Goal: Task Accomplishment & Management: Use online tool/utility

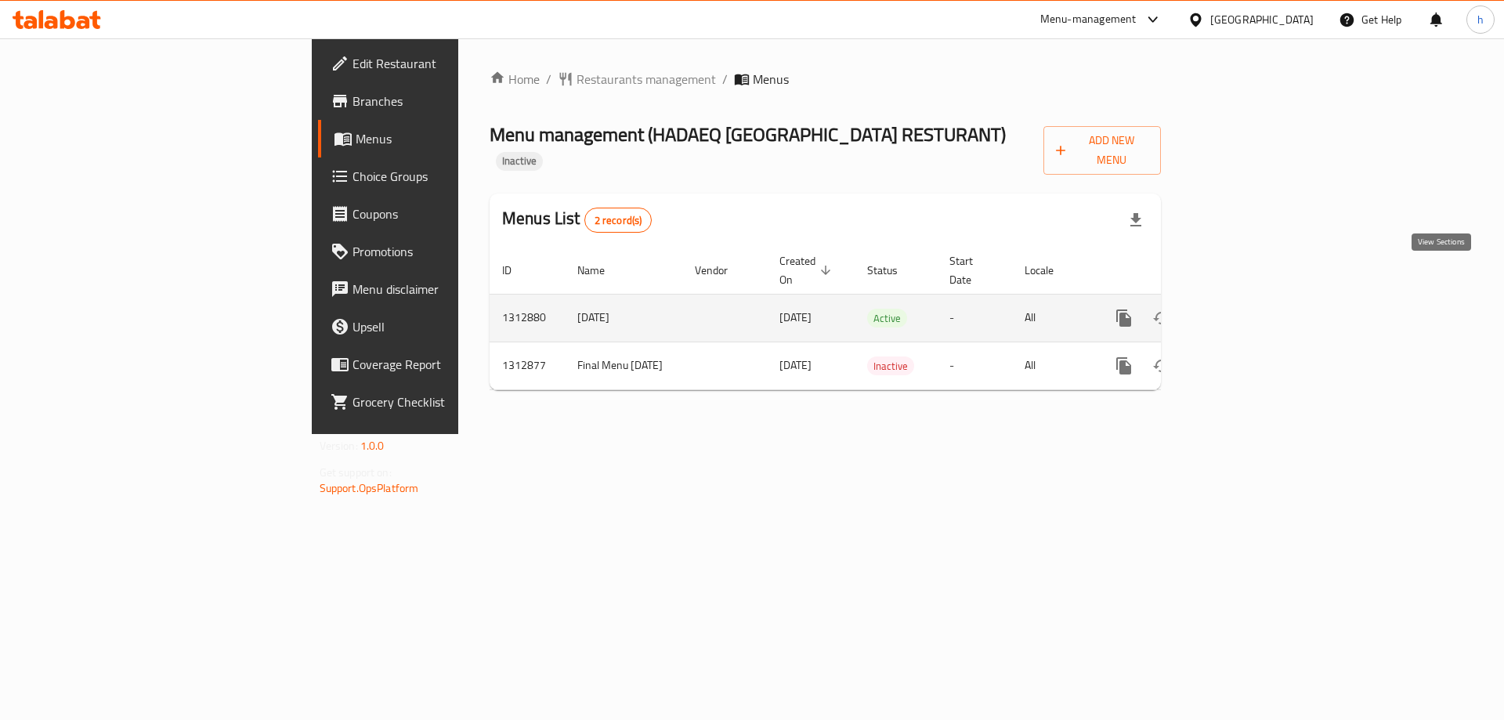
click at [1246, 309] on icon "enhanced table" at bounding box center [1236, 318] width 19 height 19
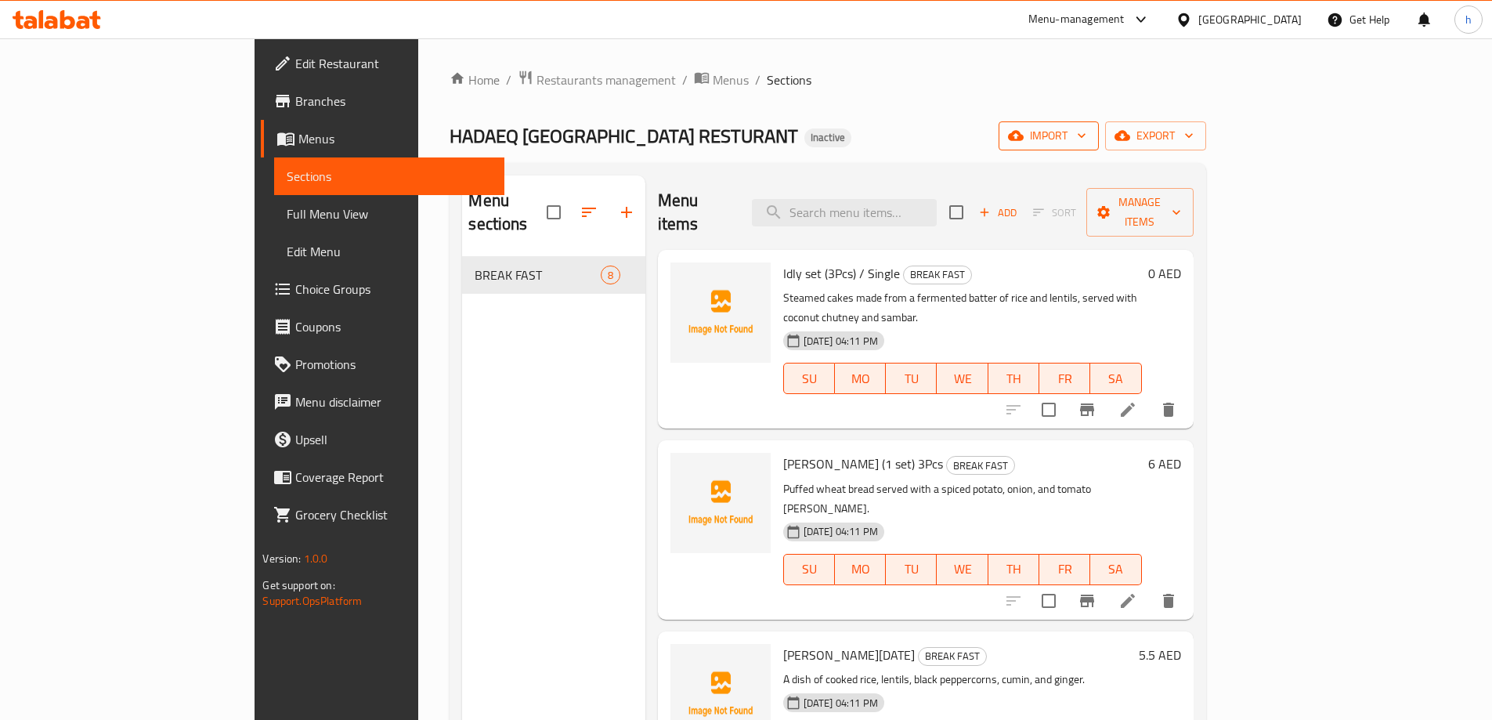
click at [1099, 140] on button "import" at bounding box center [1049, 135] width 100 height 29
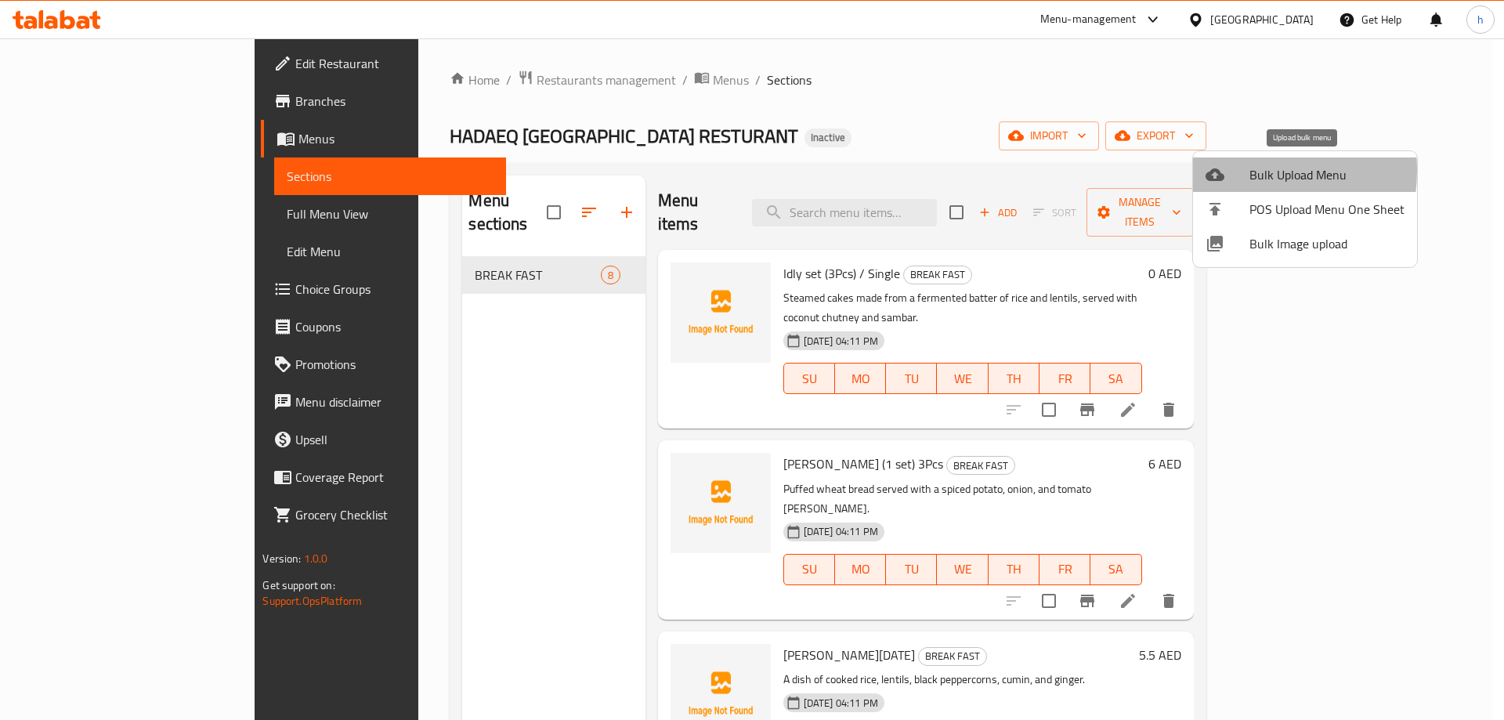
click at [1238, 171] on div at bounding box center [1227, 174] width 44 height 19
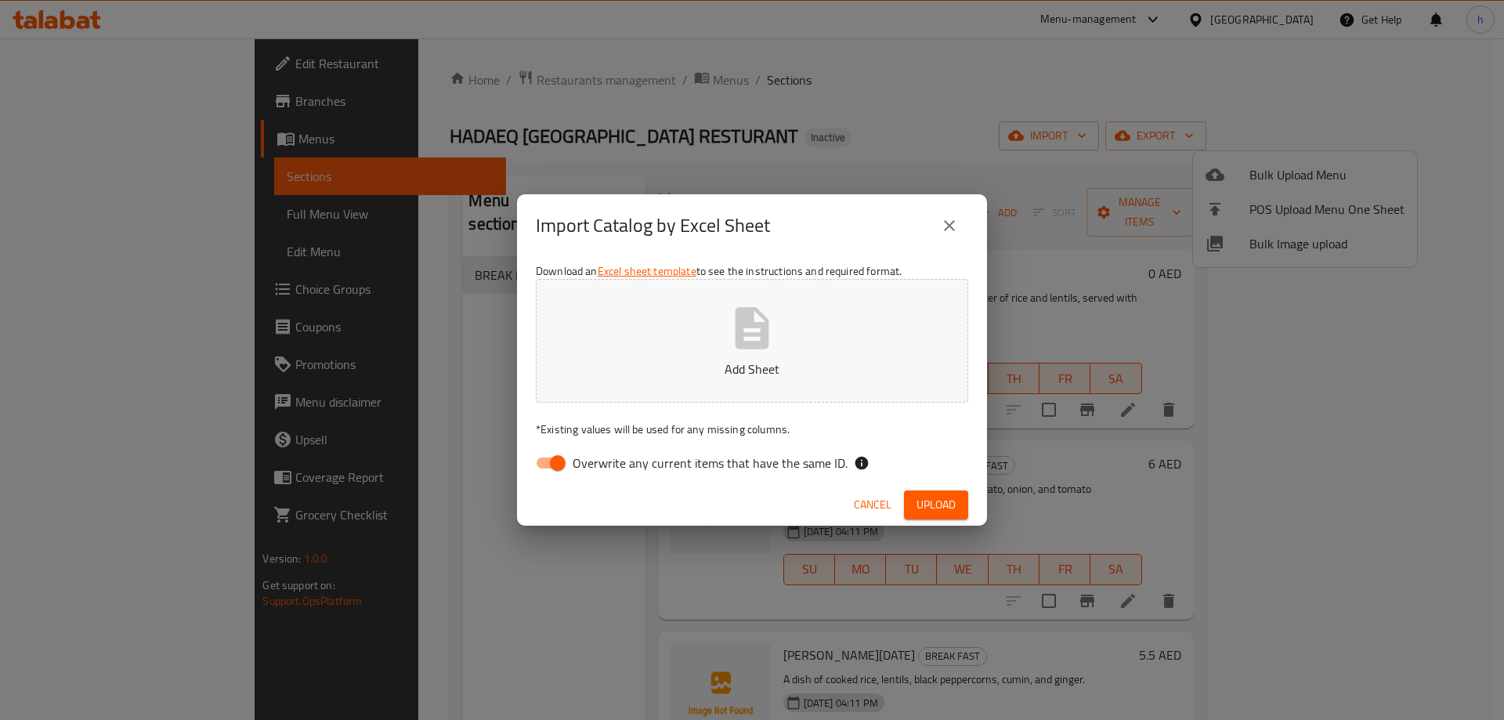
click at [552, 462] on input "Overwrite any current items that have the same ID." at bounding box center [557, 463] width 89 height 30
checkbox input "false"
click at [739, 366] on p "Add Sheet" at bounding box center [752, 368] width 384 height 19
click at [921, 500] on span "Upload" at bounding box center [935, 505] width 39 height 20
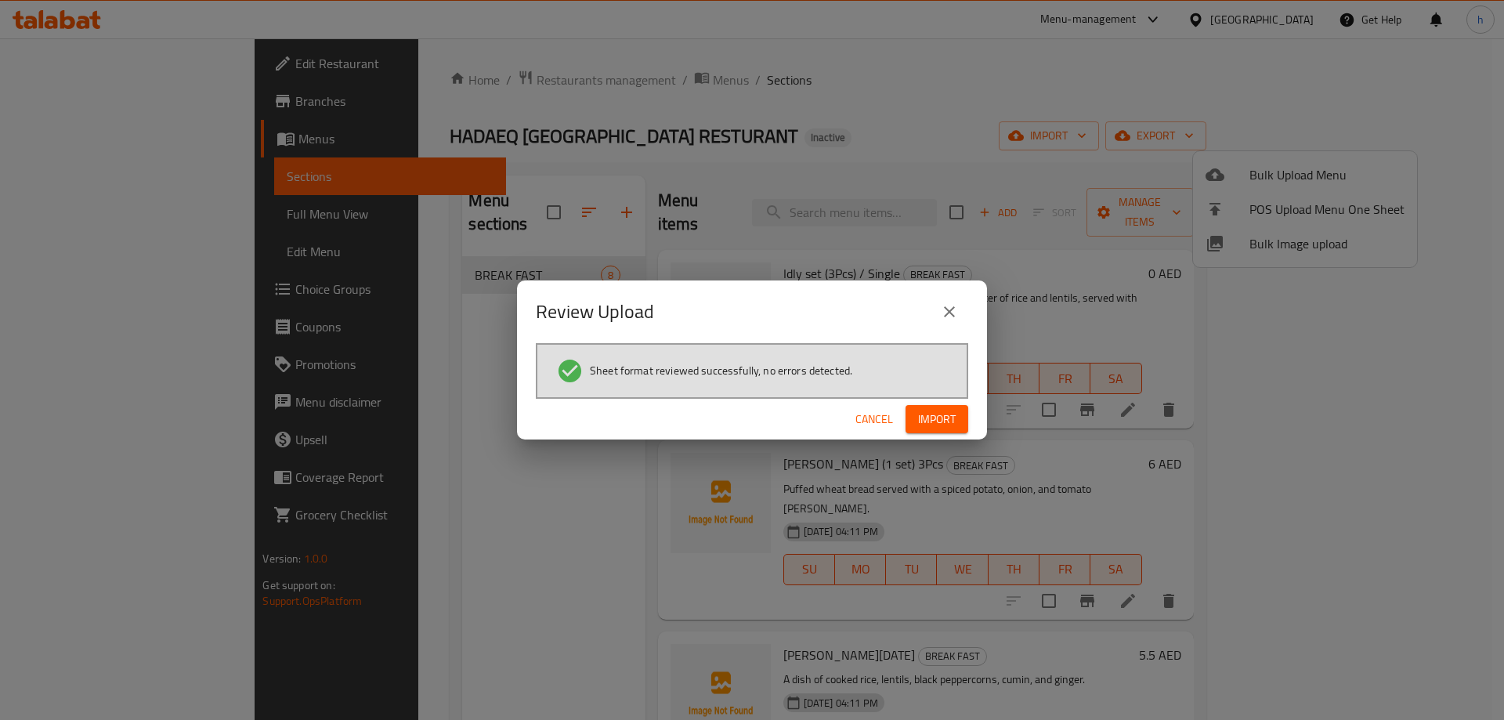
click at [911, 421] on button "Import" at bounding box center [936, 419] width 63 height 29
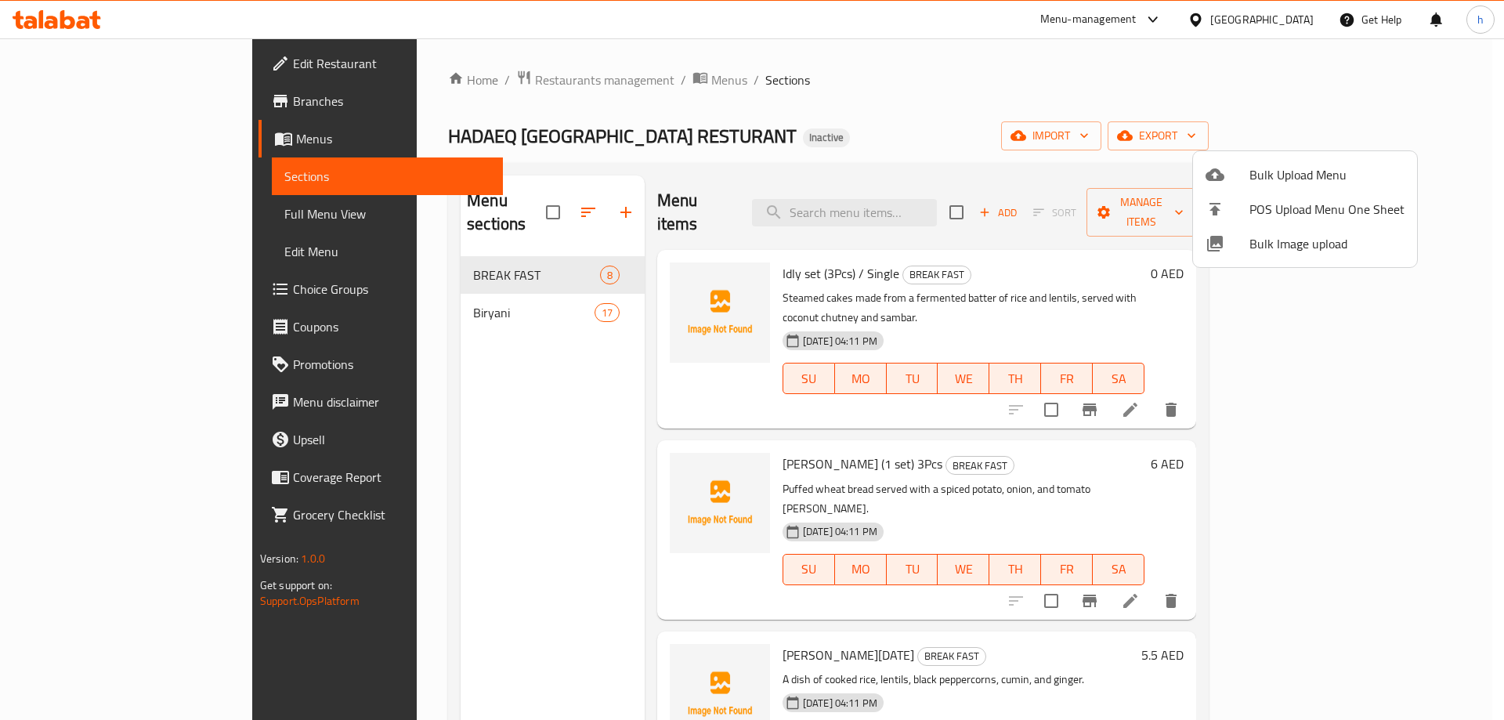
click at [777, 86] on div at bounding box center [752, 360] width 1504 height 720
